Goal: Task Accomplishment & Management: Complete application form

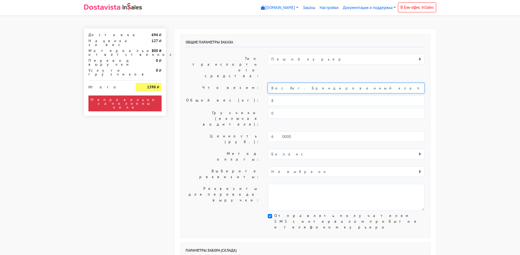
drag, startPoint x: 286, startPoint y: 72, endPoint x: 259, endPoint y: 72, distance: 26.5
click at [259, 83] on div "Что везем: Вес 8кг. Брендированный клапан на печенье" at bounding box center [305, 88] width 247 height 10
drag, startPoint x: 335, startPoint y: 71, endPoint x: 216, endPoint y: 52, distance: 120.3
click at [247, 83] on div "Что везем: Вес 8кг. Брендированный клапан на печенье" at bounding box center [305, 88] width 247 height 10
drag, startPoint x: 331, startPoint y: 72, endPoint x: 243, endPoint y: 72, distance: 87.7
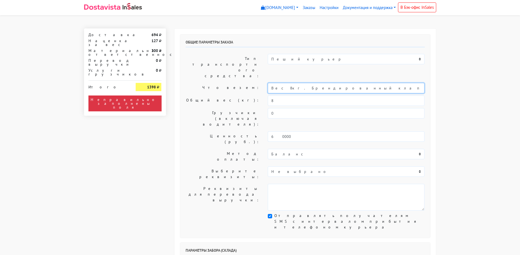
click at [243, 83] on div "Что везем: Вес 8кг. Брендированный клапан на печенье" at bounding box center [305, 88] width 247 height 10
type input "Короб: 50*40*30 см, 5 кг. // Пряники"
drag, startPoint x: 247, startPoint y: 85, endPoint x: 243, endPoint y: 85, distance: 3.6
click at [243, 95] on div "Общий вес (кг): 8" at bounding box center [305, 100] width 247 height 10
type input "5-7"
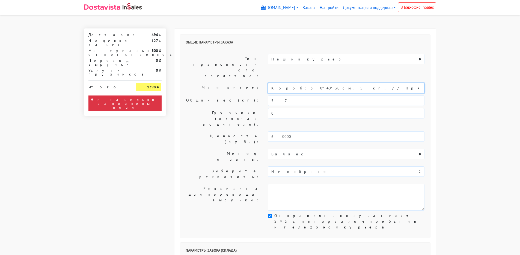
click at [308, 83] on input "Короб: 50*40*30 см, 5 кг. // Пряники" at bounding box center [346, 88] width 157 height 10
type input "Короб: 50*40*30 см, 5-7 кг. // Пряники"
click at [220, 131] on label "Ценность (руб.):" at bounding box center [223, 138] width 82 height 15
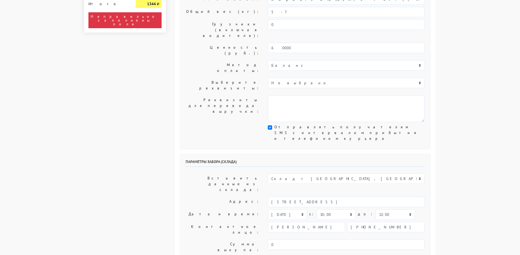
scroll to position [109, 0]
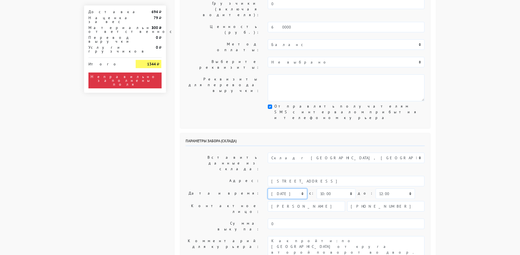
click at [283, 188] on select "[DATE] [DATE] [DATE] [DATE] [DATE] [DATE] [DATE] [DATE] [DATE]" at bounding box center [287, 193] width 39 height 10
select select "[DATE]"
click at [268, 188] on select "[DATE] [DATE] [DATE] [DATE] [DATE] [DATE] [DATE] [DATE] [DATE]" at bounding box center [287, 193] width 39 height 10
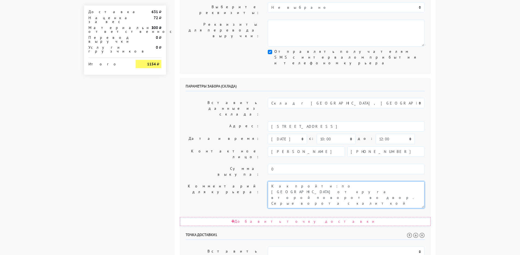
click at [269, 181] on textarea "Как пройти: по [GEOGRAPHIC_DATA] от круга второй поворот во двор. Серые ворота …" at bounding box center [346, 194] width 157 height 27
type textarea "Заказ 30761. Как пройти: по [GEOGRAPHIC_DATA] от круга второй поворот во двор. …"
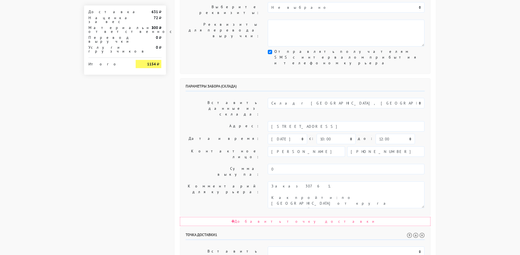
click at [237, 181] on label "Комментарий для курьера:" at bounding box center [223, 194] width 82 height 27
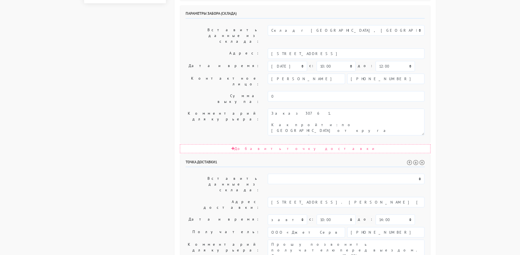
scroll to position [246, 0]
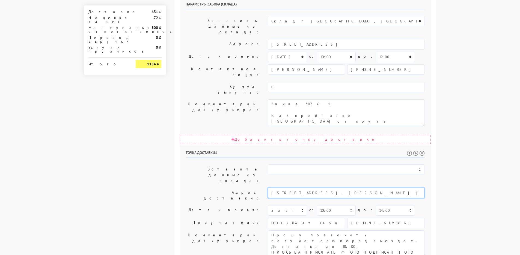
click at [359, 187] on input "[STREET_ADDRESS]. [PERSON_NAME] [PHONE_NUMBER]" at bounding box center [346, 192] width 157 height 10
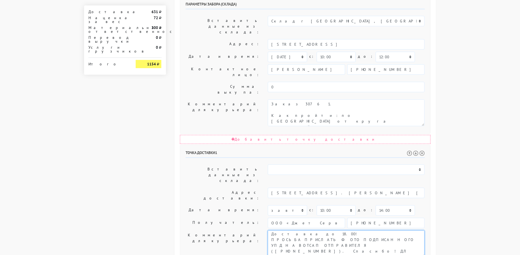
scroll to position [0, 0]
drag, startPoint x: 350, startPoint y: 146, endPoint x: 394, endPoint y: 144, distance: 44.0
click at [394, 230] on textarea "Прошу позвонить получателю перед выездом. Доставка до 18.00! ПРОСЬБА ПРИСЛАТЬ Ф…" at bounding box center [346, 243] width 157 height 27
click at [330, 230] on textarea "Прошу позвонить получателю перед выездом. Доставка до 18.00! ПРОСЬБА ПРИСЛАТЬ Ф…" at bounding box center [346, 243] width 157 height 27
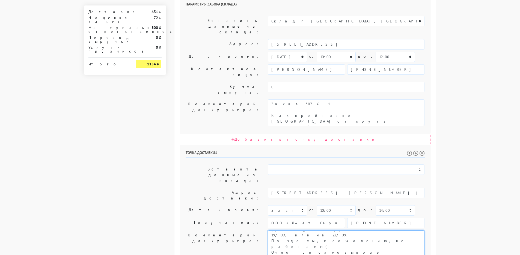
drag, startPoint x: 318, startPoint y: 157, endPoint x: 372, endPoint y: 180, distance: 58.7
click at [372, 180] on div "Точка доставки 1 Вставить данные из склада: Склад г [GEOGRAPHIC_DATA], [GEOGRAP…" at bounding box center [305, 239] width 250 height 189
paste textarea "осква, [STREET_ADDRESS]. [PERSON_NAME] [PHONE_NUMBER]"
click at [318, 230] on textarea "Прошу позвонить получателю перед выездом. Доставка до 18.00! ПРОСЬБА ПРИСЛАТЬ Ф…" at bounding box center [346, 243] width 157 height 27
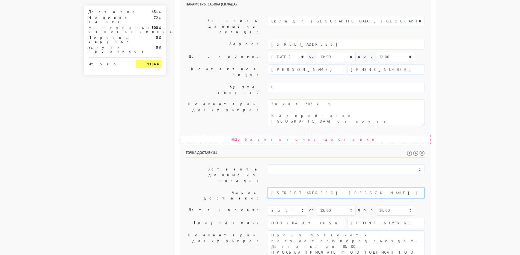
drag, startPoint x: 358, startPoint y: 109, endPoint x: 447, endPoint y: 108, distance: 89.6
click at [447, 108] on body "[DOMAIN_NAME] [DOMAIN_NAME] Выйти Заказы Настройки 0" at bounding box center [260, 59] width 520 height 611
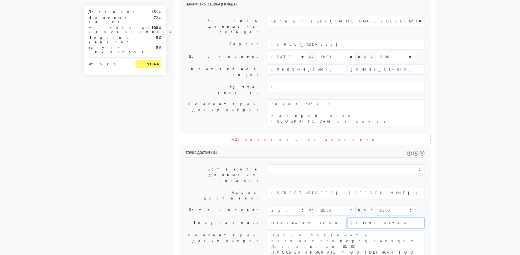
click at [364, 217] on input "[PHONE_NUMBER]" at bounding box center [385, 222] width 77 height 10
click at [330, 230] on textarea "Прошу позвонить получателю перед выездом. Доставка до 18.00! ПРОСЬБА ПРИСЛАТЬ Ф…" at bounding box center [346, 243] width 157 height 27
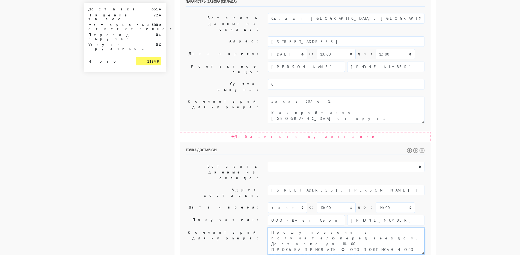
scroll to position [249, 0]
click at [424, 226] on textarea "Прошу позвонить получателю перед выездом. Доставка до 18.00! ПРОСЬБА ПРИСЛАТЬ Ф…" at bounding box center [346, 239] width 157 height 27
paste textarea "[PHONE_NUMBER]"
click at [365, 226] on textarea "Прошу позвонить получателю перед выездом. Доставка до 18.00! ПРОСЬБА ПРИСЛАТЬ Ф…" at bounding box center [346, 239] width 157 height 27
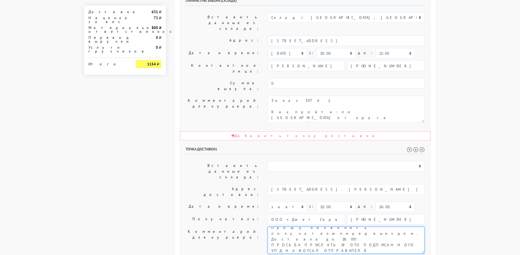
drag, startPoint x: 365, startPoint y: 156, endPoint x: 380, endPoint y: 156, distance: 14.2
click at [380, 226] on textarea "Прошу позвонить получателю перед выездом. Доставка до 18.00! ПРОСЬБА ПРИСЛАТЬ Ф…" at bounding box center [346, 239] width 157 height 27
type textarea "Прошу позвонить получателю перед выездом. Доставка до 18.00! ПРОСЬБА ПРИСЛАТЬ Ф…"
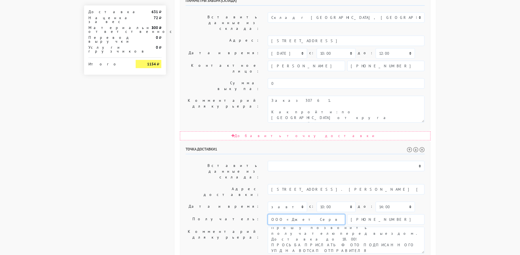
click at [314, 214] on input "ООО «Джет Сервис»" at bounding box center [306, 219] width 77 height 10
paste input "[PERSON_NAME]"
type input "[PERSON_NAME]"
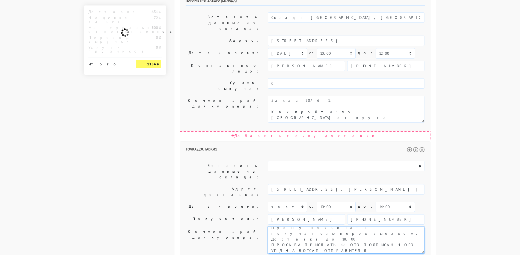
click at [283, 226] on textarea "Прошу позвонить получателю перед выездом. Доставка до 18.00! ПРОСЬБА ПРИСЛАТЬ Ф…" at bounding box center [346, 239] width 157 height 27
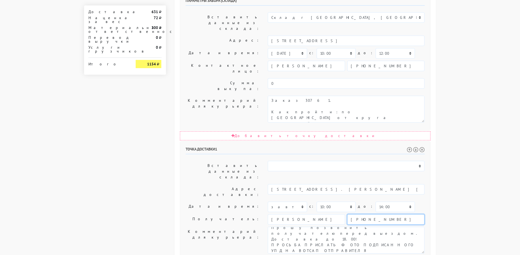
drag, startPoint x: 385, startPoint y: 130, endPoint x: 353, endPoint y: 131, distance: 31.1
click at [353, 214] on input "[PHONE_NUMBER]" at bounding box center [385, 219] width 77 height 10
paste input "9854146144"
type input "[PHONE_NUMBER]"
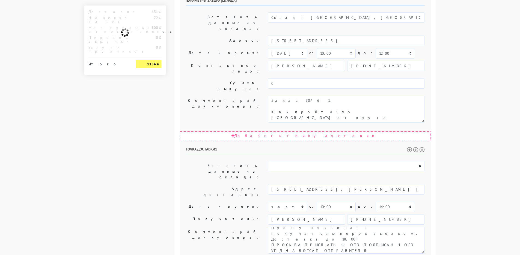
click at [468, 134] on body "[DOMAIN_NAME] [DOMAIN_NAME] Выйти Заказы Настройки 0" at bounding box center [260, 56] width 520 height 611
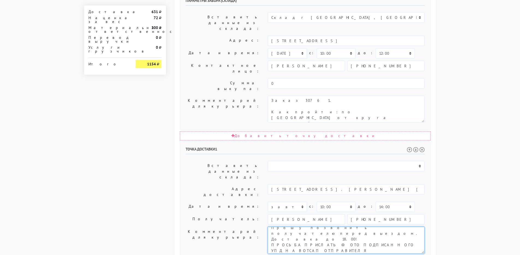
click at [371, 226] on textarea "Прошу позвонить получателю перед выездом. Доставка до 18.00! ПРОСЬБА ПРИСЛАТЬ Ф…" at bounding box center [346, 239] width 157 height 27
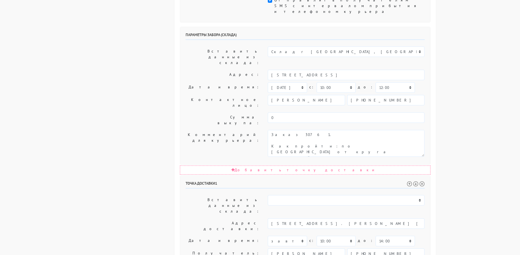
scroll to position [222, 0]
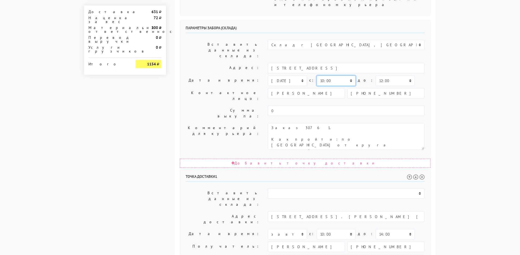
click at [327, 75] on select "00:00 00:30 01:00 01:30 02:00 02:30 03:00 03:30 04:00 04:30 05:00 05:30 06:00 0…" at bounding box center [336, 80] width 39 height 10
select select "12:00"
click at [317, 75] on select "00:00 00:30 01:00 01:30 02:00 02:30 03:00 03:30 04:00 04:30 05:00 05:30 06:00 0…" at bounding box center [336, 80] width 39 height 10
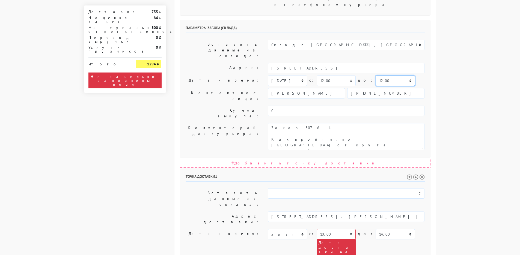
click at [380, 75] on select "00:00 00:30 01:00 01:30 02:00 02:30 03:00 03:30 04:00 04:30 05:00 05:30 06:00 0…" at bounding box center [395, 80] width 39 height 10
select select "12:30"
click at [376, 75] on select "00:00 00:30 01:00 01:30 02:00 02:30 03:00 03:30 04:00 04:30 05:00 05:30 06:00 0…" at bounding box center [395, 80] width 39 height 10
click at [334, 75] on select "00:00 00:30 01:00 01:30 02:00 02:30 03:00 03:30 04:00 04:30 05:00 05:30 06:00 0…" at bounding box center [336, 80] width 39 height 10
select select "11:00"
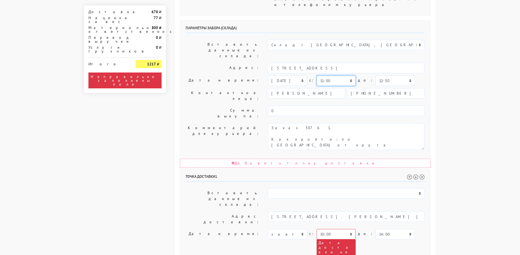
click at [317, 75] on select "00:00 00:30 01:00 01:30 02:00 02:30 03:00 03:30 04:00 04:30 05:00 05:30 06:00 0…" at bounding box center [336, 80] width 39 height 10
click at [383, 75] on select "00:00 00:30 01:00 01:30 02:00 02:30 03:00 03:30 04:00 04:30 05:00 05:30 06:00 0…" at bounding box center [395, 80] width 39 height 10
click at [469, 64] on body "[DOMAIN_NAME] [DOMAIN_NAME] Выйти Заказы Настройки 0" at bounding box center [260, 112] width 520 height 668
click at [335, 229] on select "00:00 00:30 01:00 01:30 02:00 02:30 03:00 03:30 04:00 04:30 05:00 05:30 06:00 0…" at bounding box center [336, 234] width 39 height 10
select select "11:00"
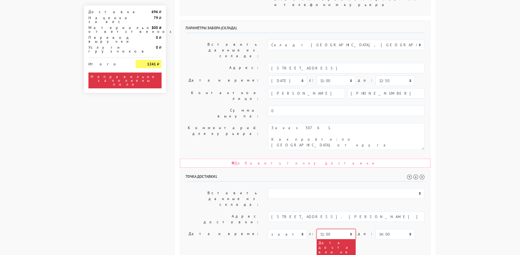
click at [317, 229] on select "00:00 00:30 01:00 01:30 02:00 02:30 03:00 03:30 04:00 04:30 05:00 05:30 06:00 0…" at bounding box center [336, 234] width 39 height 10
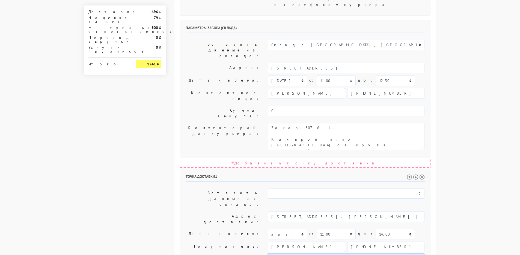
drag, startPoint x: 360, startPoint y: 170, endPoint x: 377, endPoint y: 169, distance: 16.7
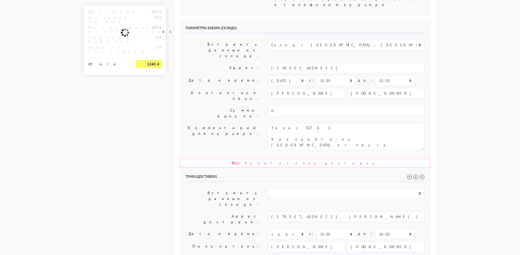
click at [453, 169] on body "[DOMAIN_NAME] [DOMAIN_NAME] Выйти Заказы Настройки 0" at bounding box center [260, 83] width 520 height 611
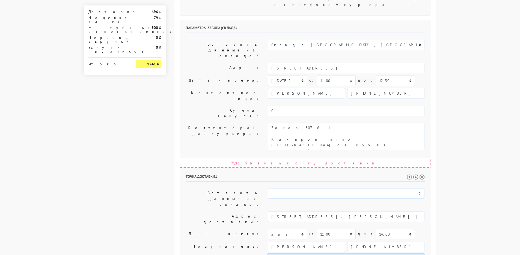
type textarea "Прошу позвонить получателю перед выездом. В первой половине дня. ПРОСЬБА ПРИСЛА…"
click at [457, 165] on body "[DOMAIN_NAME] [DOMAIN_NAME] Выйти Заказы Настройки 0" at bounding box center [260, 83] width 520 height 611
click at [188, 241] on label "Получатель:" at bounding box center [223, 246] width 82 height 10
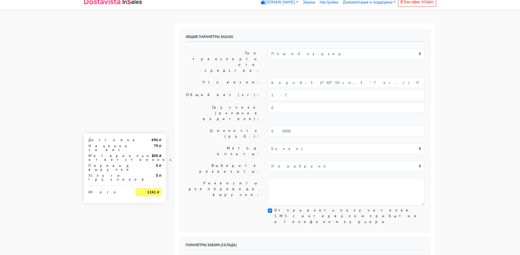
scroll to position [0, 0]
